Goal: Download file/media

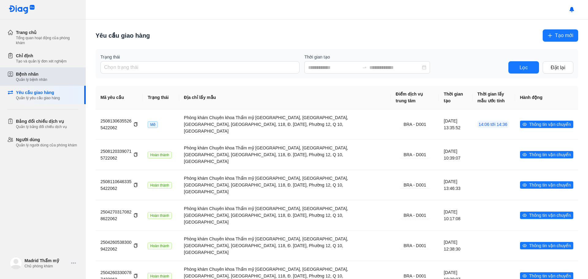
click at [40, 75] on div "Bệnh nhân" at bounding box center [31, 74] width 31 height 6
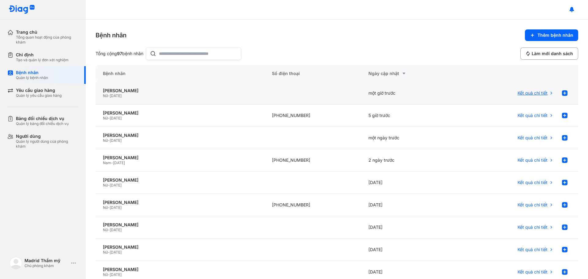
click at [528, 93] on span "Kết quả chi tiết" at bounding box center [532, 93] width 30 height 6
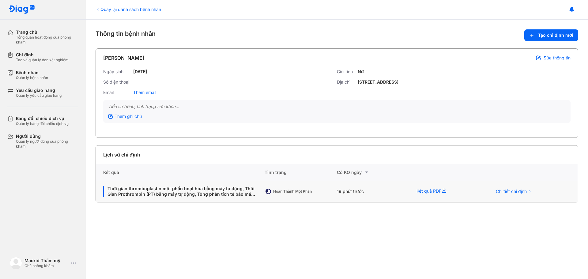
click at [424, 189] on div "Kết quả PDF" at bounding box center [446, 191] width 75 height 21
click at [251, 250] on div "Quay lại danh sách bệnh nhân Thông tin bệnh nhân Tạo chỉ định mới NGUYỄN THỊ HỢ…" at bounding box center [337, 149] width 502 height 259
click at [428, 191] on div "Kết quả PDF" at bounding box center [446, 191] width 75 height 21
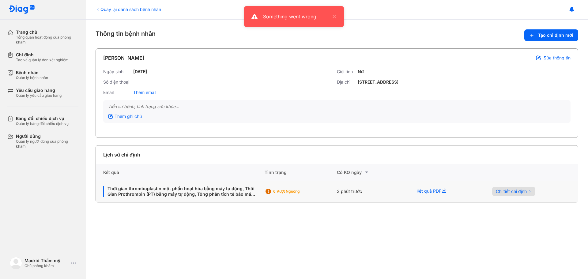
click at [514, 194] on span "Chi tiết chỉ định" at bounding box center [511, 192] width 31 height 6
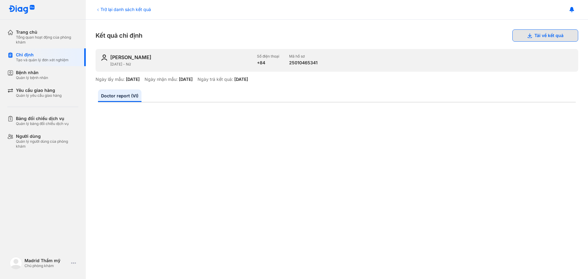
click at [547, 37] on button "Tải về kết quả" at bounding box center [545, 35] width 66 height 12
